Goal: Task Accomplishment & Management: Manage account settings

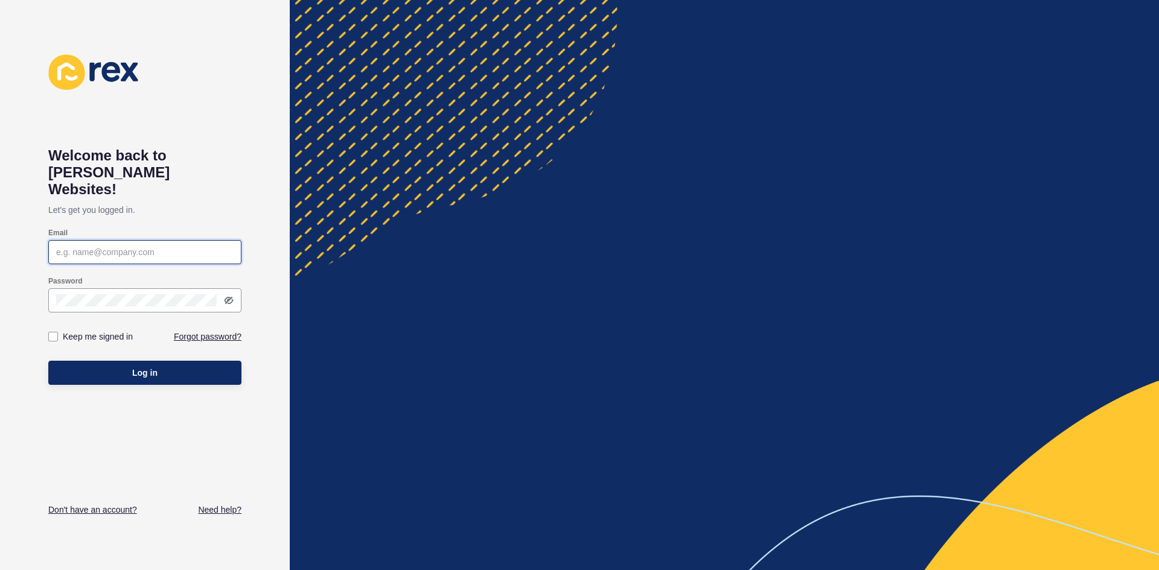
click at [178, 246] on input "Email" at bounding box center [144, 252] width 177 height 12
paste input "kaity.brosnan@raywhite.com"
type input "kaity.brosnan@raywhite.com"
click at [241, 198] on p "Let's get you logged in." at bounding box center [144, 210] width 193 height 24
click at [66, 398] on div "Welcome back to Rex Websites! Let's get you logged in. Email kaity.brosnan@rayw…" at bounding box center [144, 285] width 193 height 462
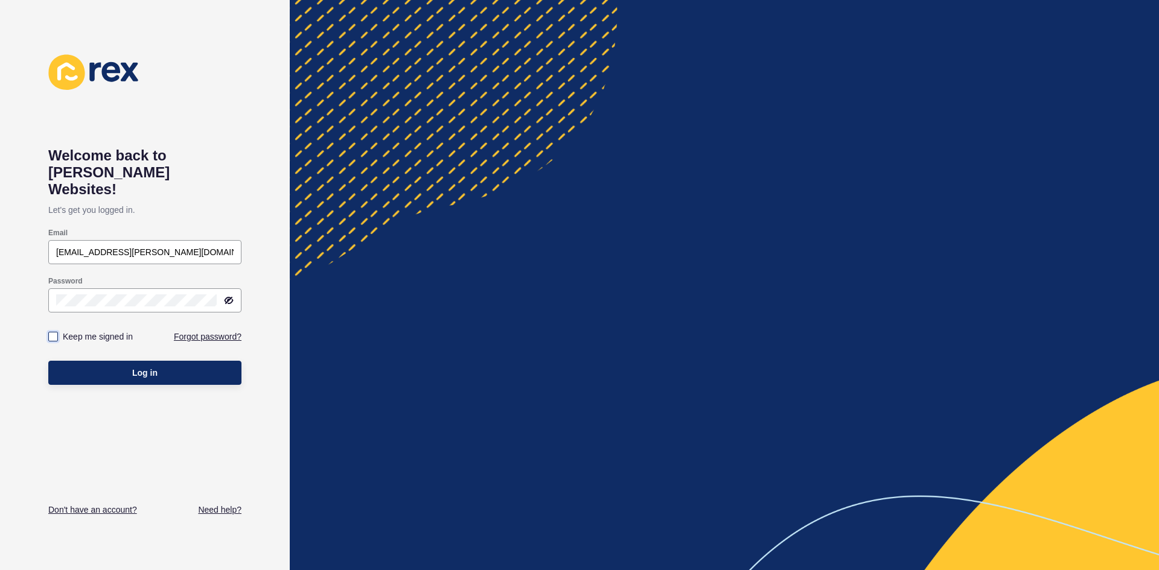
click at [53, 332] on label at bounding box center [53, 337] width 10 height 10
click at [53, 333] on input "Keep me signed in" at bounding box center [55, 337] width 8 height 8
checkbox input "true"
click at [106, 361] on button "Log in" at bounding box center [144, 373] width 193 height 24
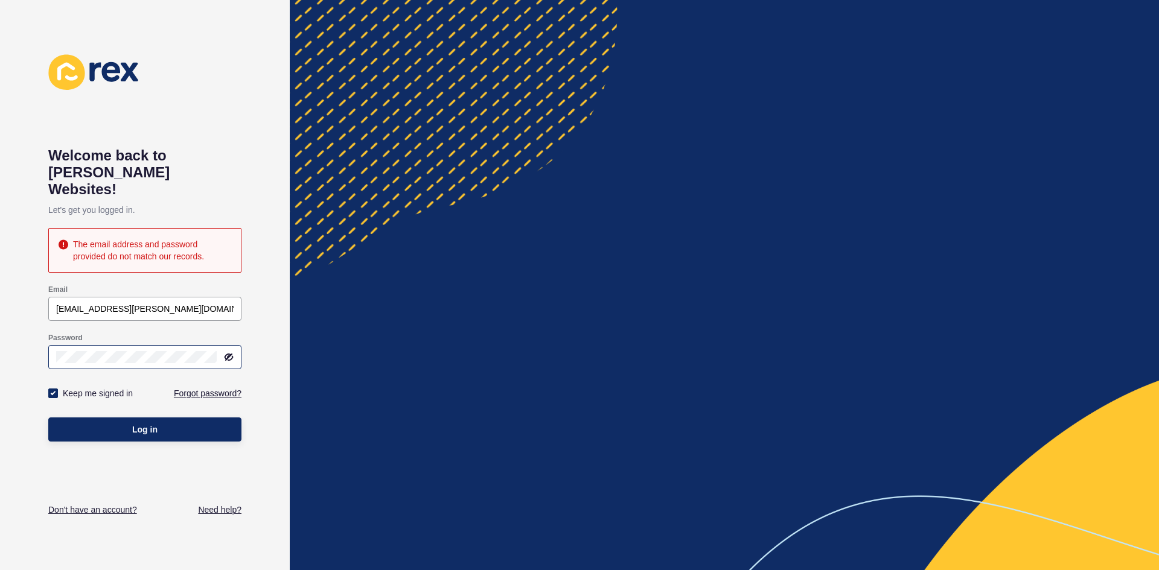
click at [228, 354] on icon at bounding box center [229, 357] width 7 height 6
click at [208, 388] on link "Forgot password?" at bounding box center [208, 394] width 68 height 12
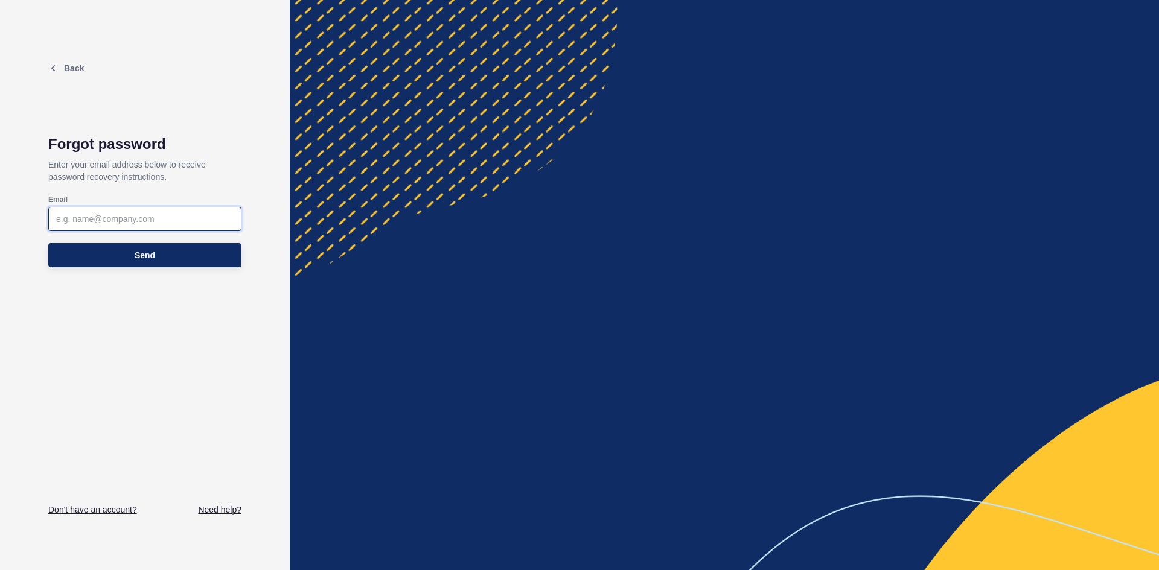
click at [137, 220] on input "Email" at bounding box center [144, 219] width 177 height 12
type input "kaity.brosnan@raywhite.com"
click at [88, 69] on p "Back" at bounding box center [144, 69] width 193 height 30
click at [73, 70] on span "Back" at bounding box center [74, 68] width 20 height 10
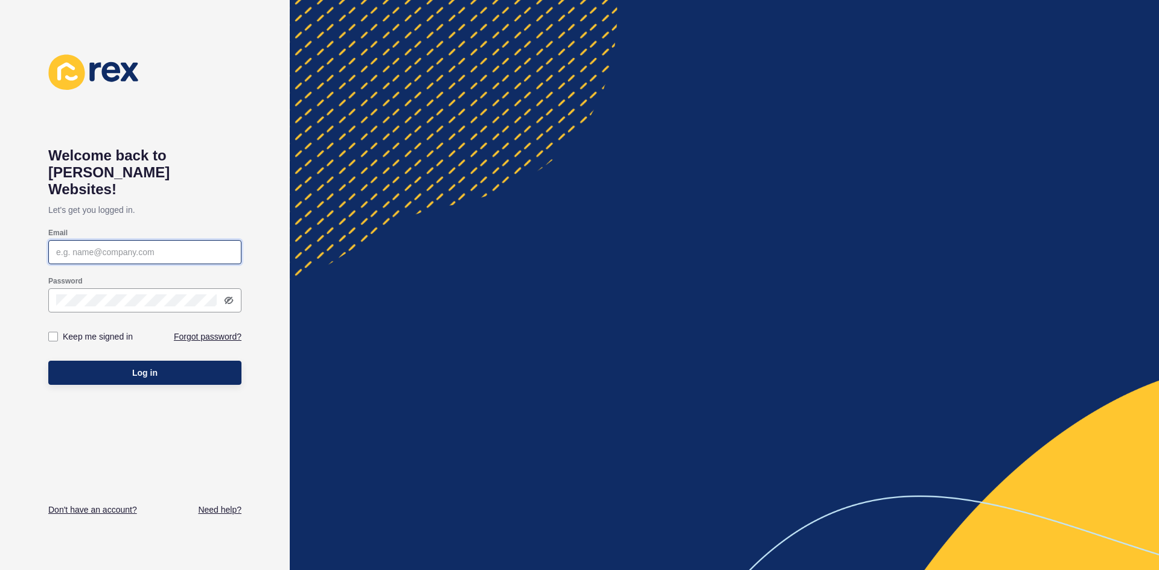
click at [132, 246] on input "Email" at bounding box center [144, 252] width 177 height 12
type input "[EMAIL_ADDRESS][DOMAIN_NAME]"
click at [117, 289] on div at bounding box center [144, 301] width 193 height 24
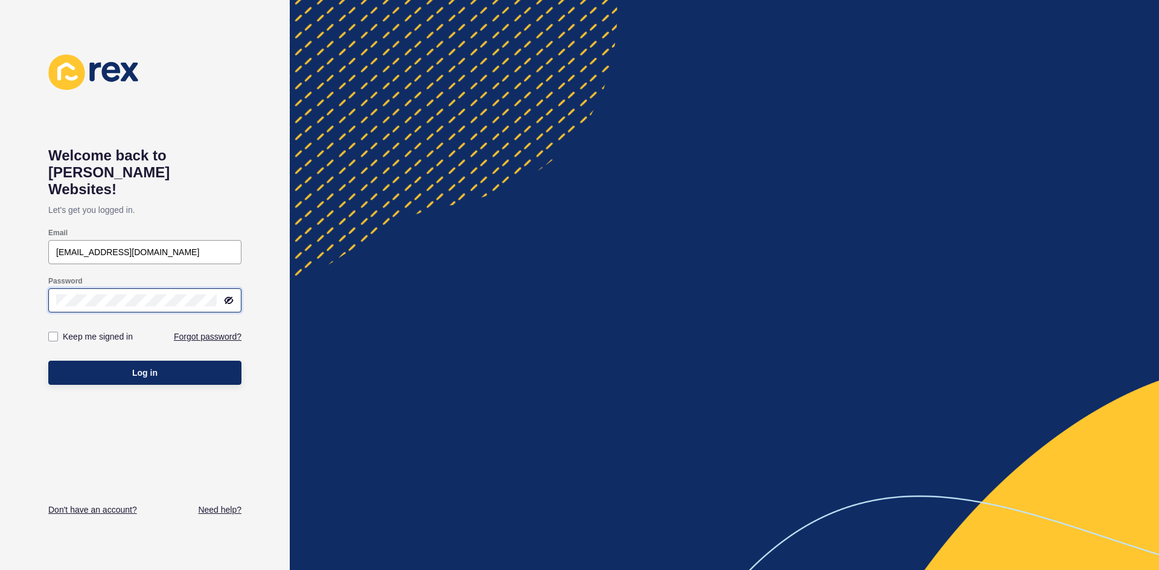
click at [22, 292] on div "Welcome back to Rex Websites! Let's get you logged in. Email rural.rockhampton.…" at bounding box center [145, 285] width 290 height 570
drag, startPoint x: 212, startPoint y: 426, endPoint x: 150, endPoint y: 397, distance: 68.9
click at [212, 426] on div "Welcome back to Rex Websites! Let's get you logged in. Email rural.rockhampton.…" at bounding box center [144, 285] width 193 height 462
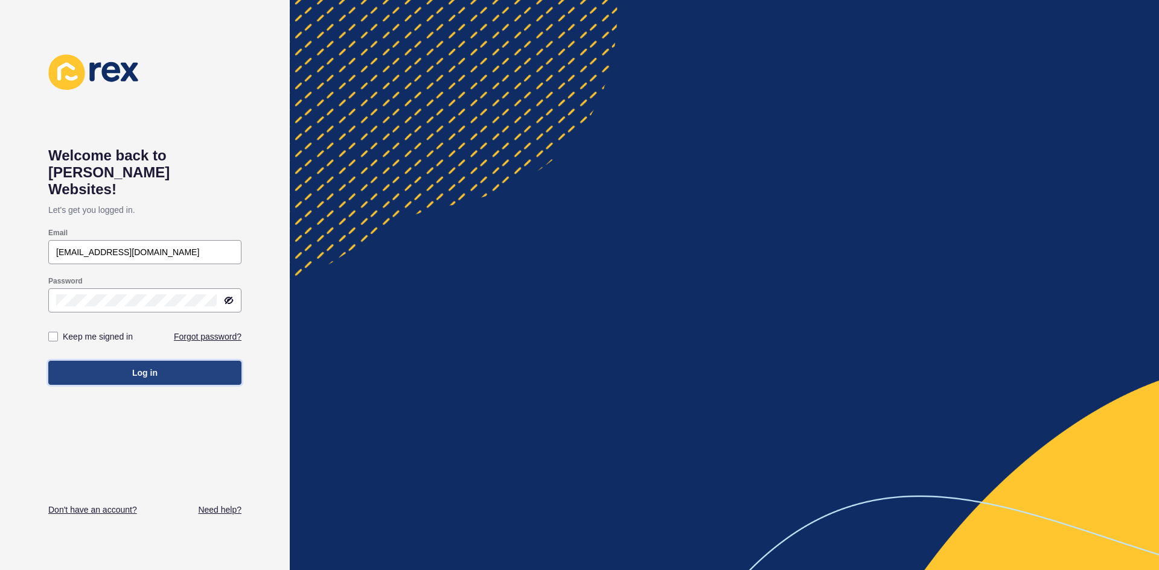
click at [120, 361] on button "Log in" at bounding box center [144, 373] width 193 height 24
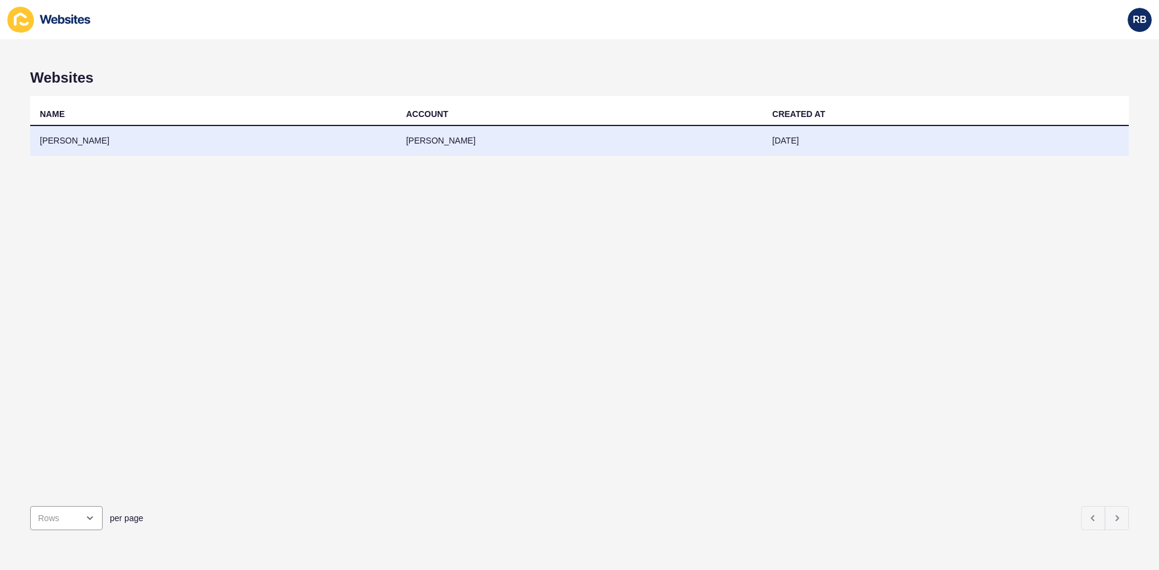
click at [204, 153] on td "[PERSON_NAME]" at bounding box center [213, 141] width 366 height 30
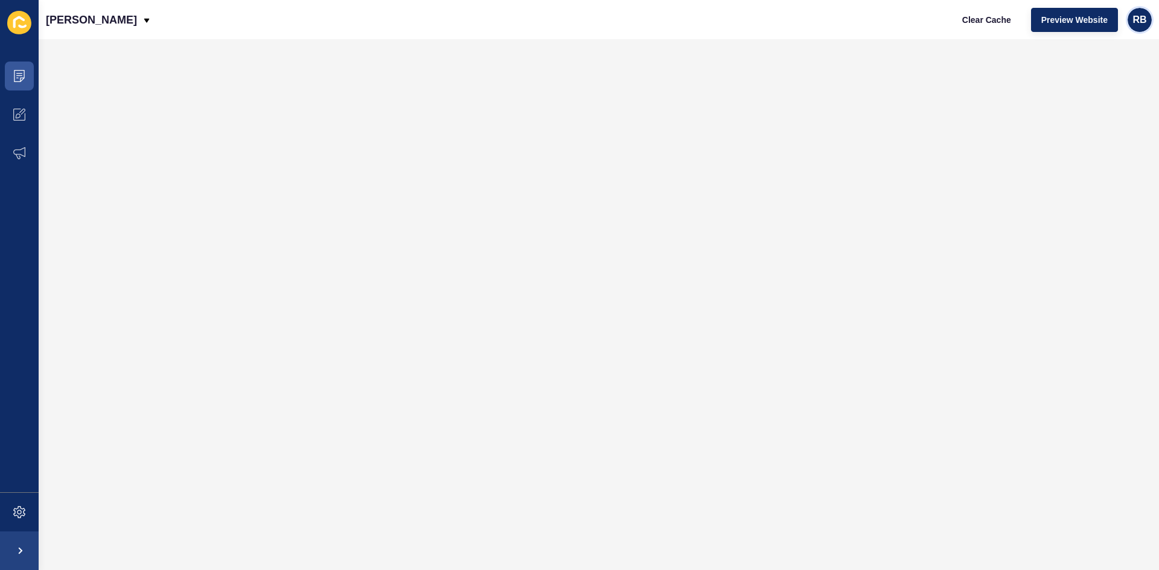
click at [1147, 14] on div "RB" at bounding box center [1140, 20] width 24 height 24
click at [1108, 48] on link "[PERSON_NAME]" at bounding box center [1111, 47] width 89 height 27
click at [1139, 22] on span "RB" at bounding box center [1139, 20] width 14 height 12
click at [1120, 70] on link "Contact Support" at bounding box center [1111, 74] width 89 height 27
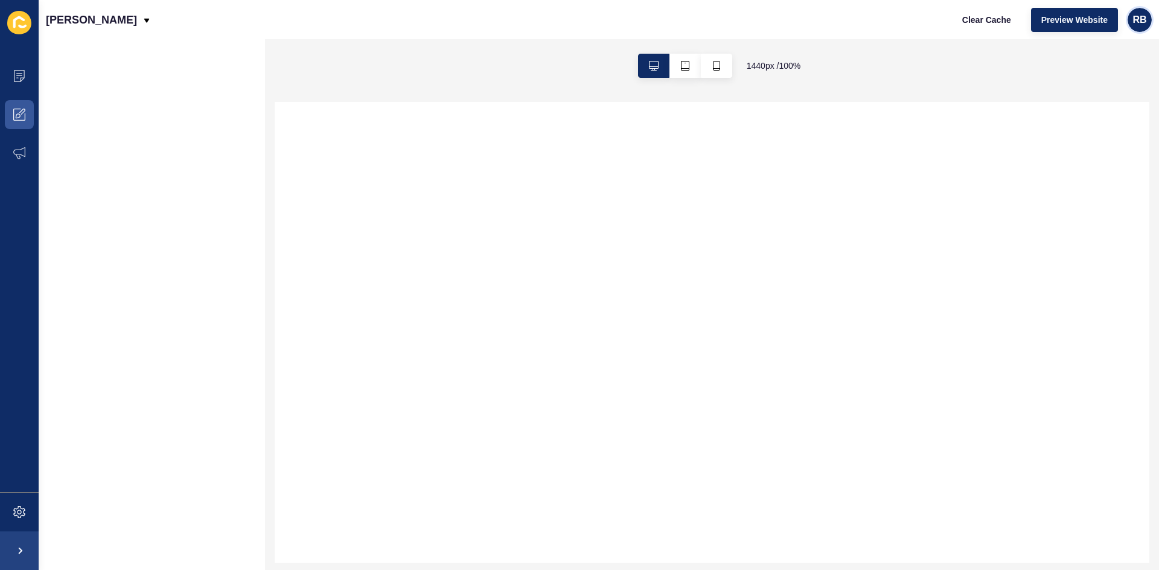
click at [1138, 22] on span "RB" at bounding box center [1139, 20] width 14 height 12
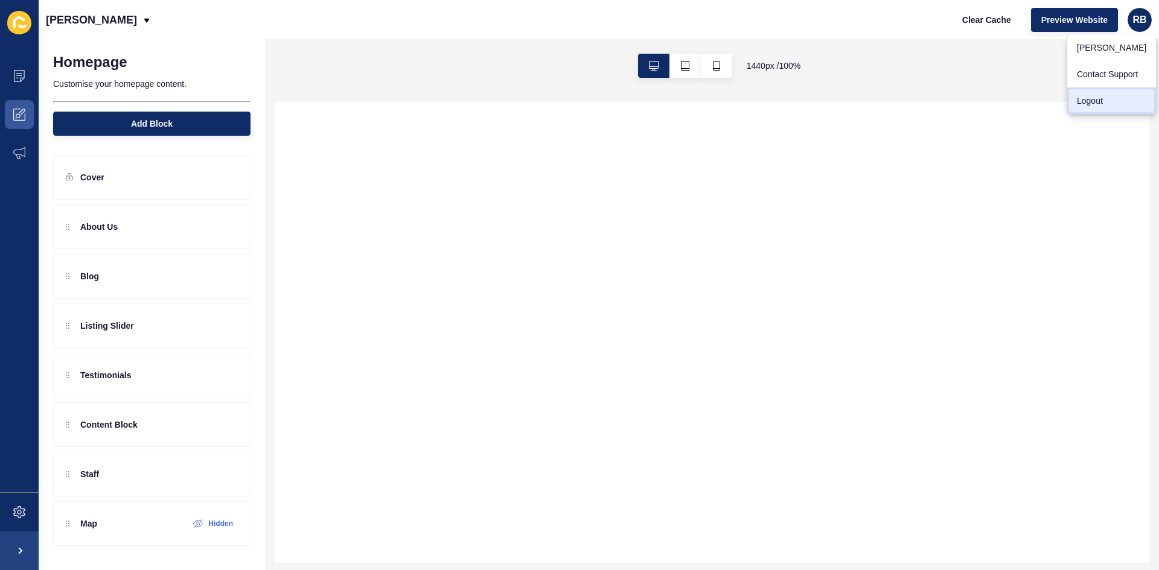
click at [1113, 102] on link "Logout" at bounding box center [1111, 101] width 89 height 27
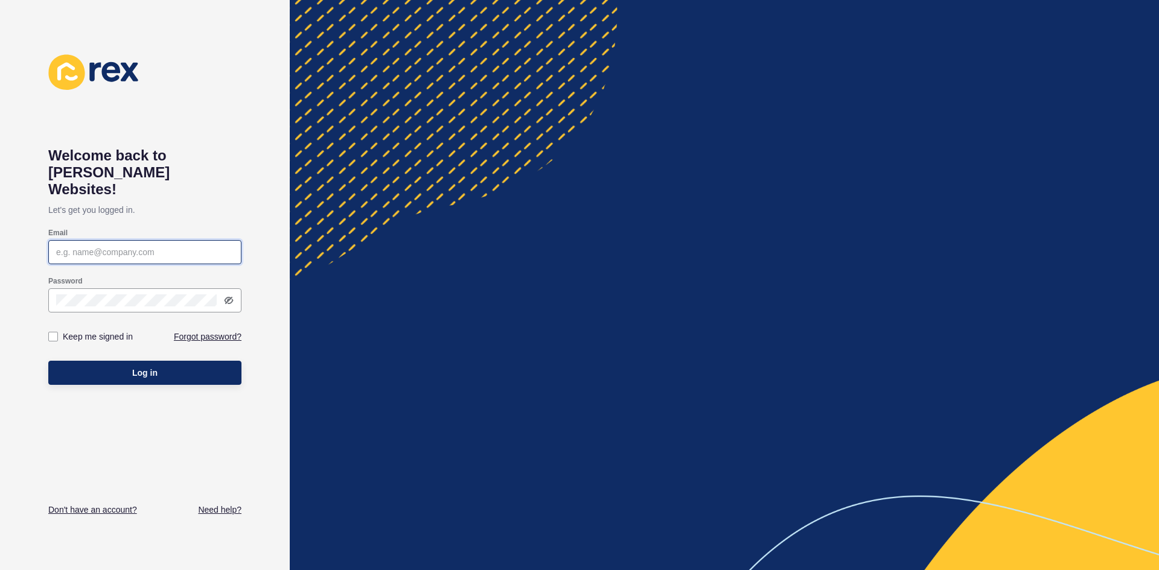
click at [107, 246] on input "Email" at bounding box center [144, 252] width 177 height 12
type input "[EMAIL_ADDRESS][DOMAIN_NAME]"
click at [48, 361] on button "Log in" at bounding box center [144, 373] width 193 height 24
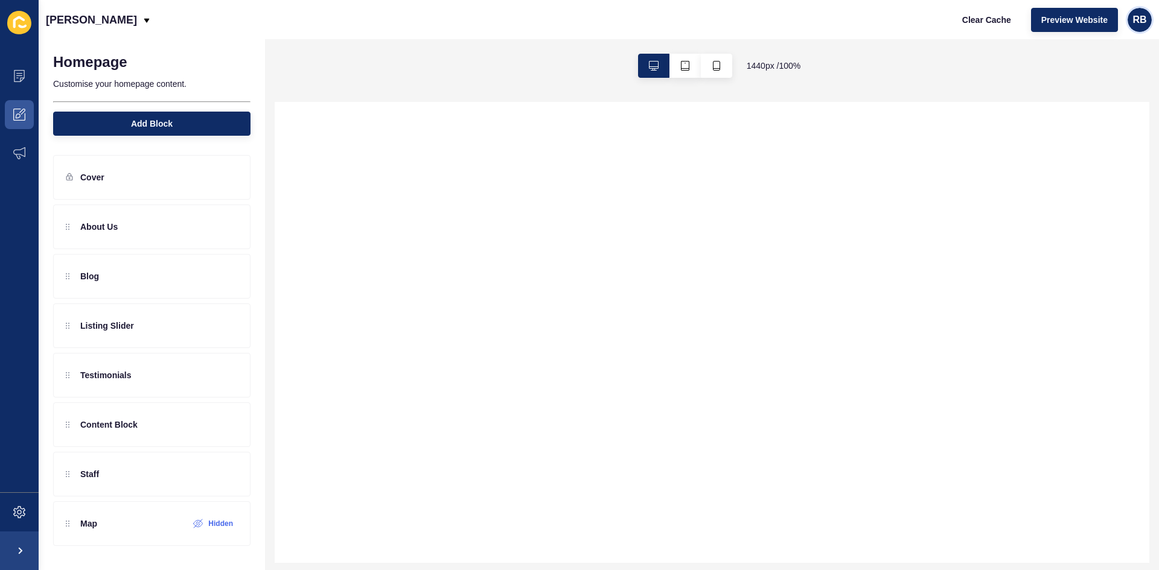
click at [1138, 22] on span "RB" at bounding box center [1139, 20] width 14 height 12
click at [1098, 99] on link "Logout" at bounding box center [1111, 101] width 89 height 27
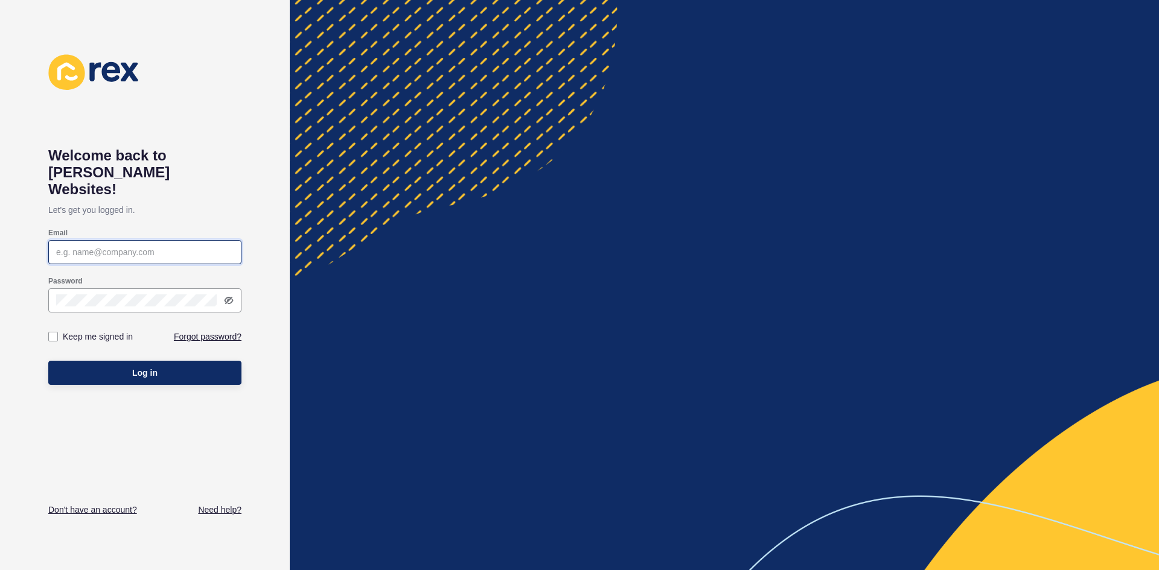
click at [120, 246] on input "Email" at bounding box center [144, 252] width 177 height 12
click at [167, 246] on input "Email" at bounding box center [144, 252] width 177 height 12
type input "[EMAIL_ADDRESS][DOMAIN_NAME]"
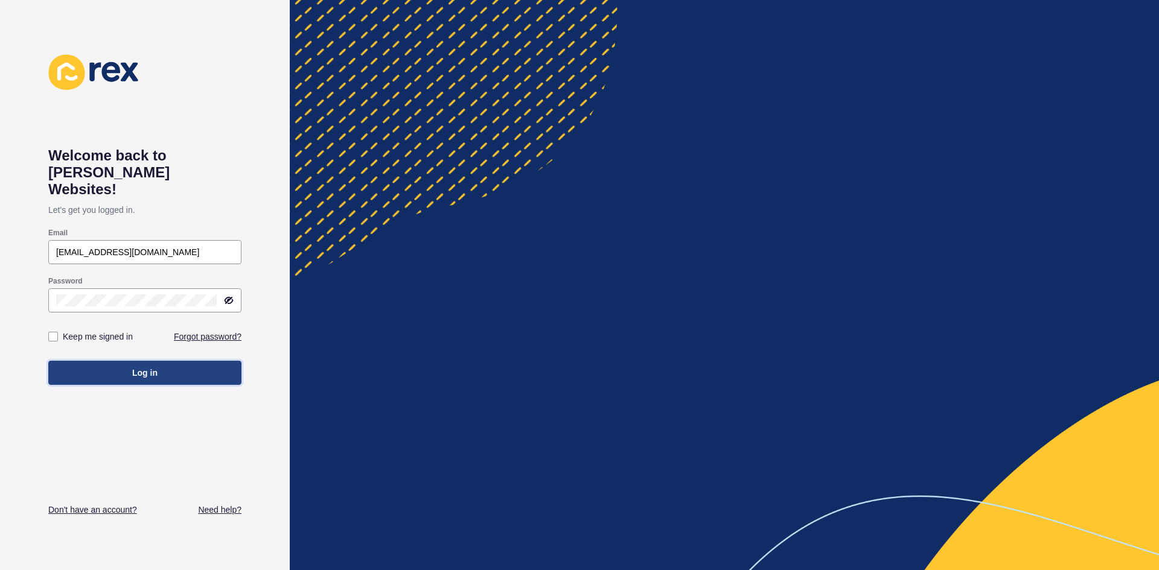
click at [69, 361] on button "Log in" at bounding box center [144, 373] width 193 height 24
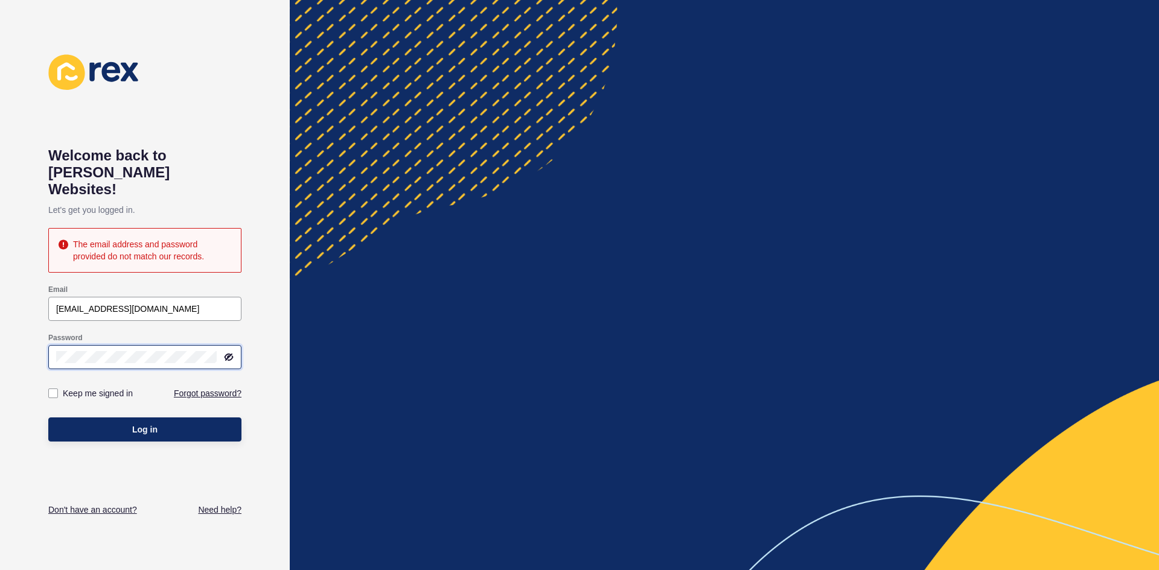
click at [0, 334] on div "Welcome back to [PERSON_NAME] Websites! Let's get you logged in. The email addr…" at bounding box center [145, 285] width 290 height 570
click at [48, 418] on button "Log in" at bounding box center [144, 430] width 193 height 24
